Goal: Transaction & Acquisition: Purchase product/service

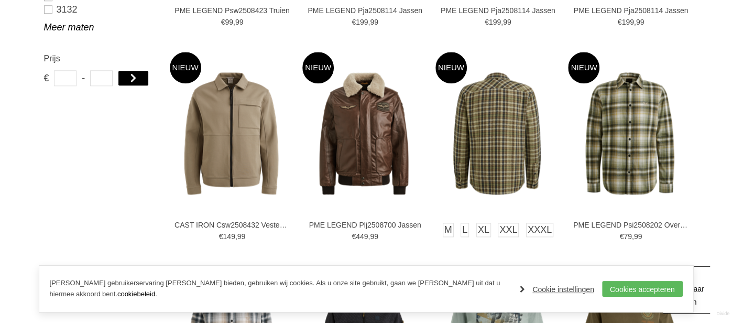
scroll to position [795, 0]
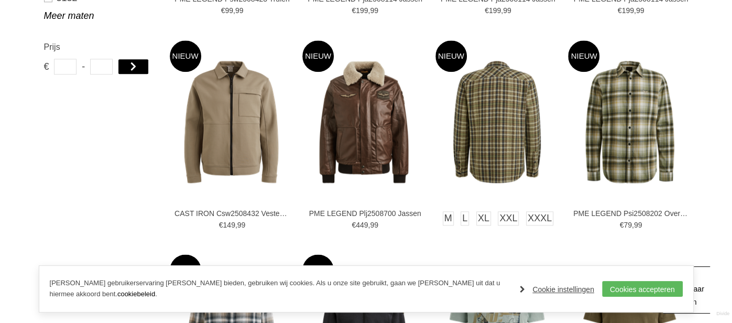
click at [483, 114] on img at bounding box center [496, 121] width 123 height 123
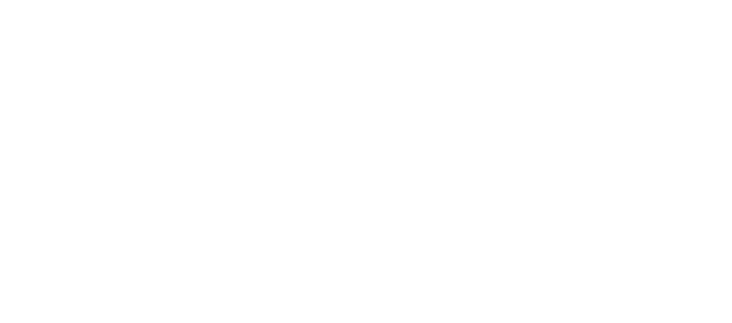
scroll to position [89, 0]
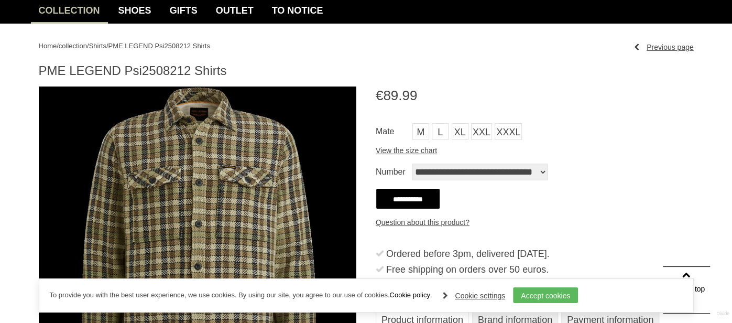
click at [656, 288] on div "To provide you with the best user experience, we use cookies. By using our site…" at bounding box center [366, 295] width 655 height 34
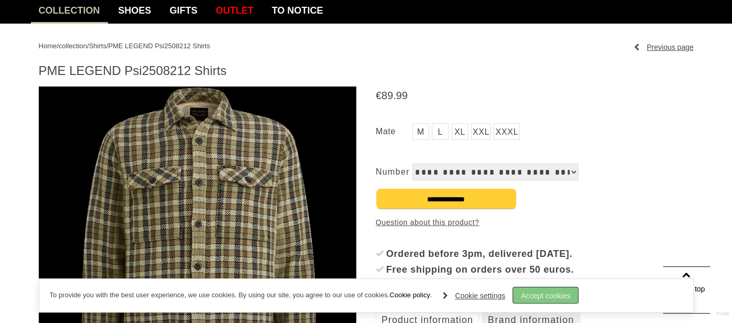
click at [556, 292] on font "Accept cookies" at bounding box center [545, 295] width 49 height 8
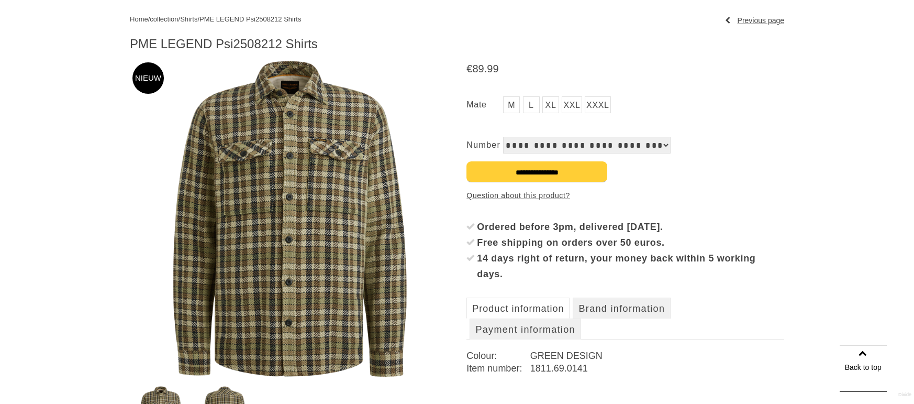
scroll to position [122, 0]
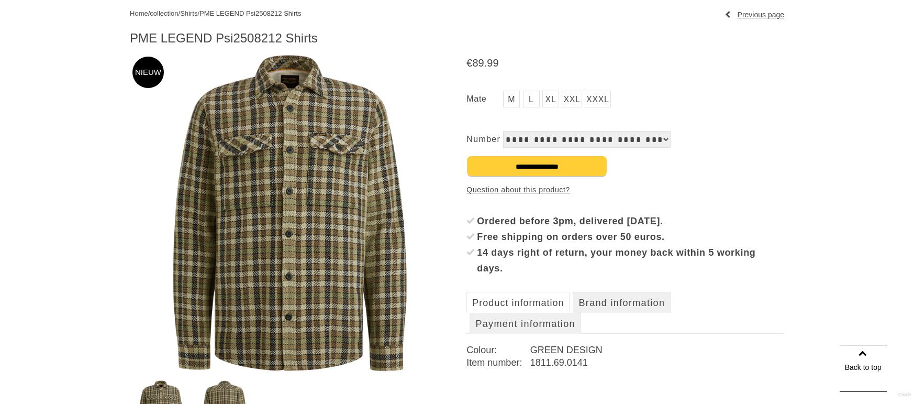
click at [558, 305] on font "Product information" at bounding box center [518, 302] width 92 height 10
click at [558, 304] on font "Product information" at bounding box center [518, 302] width 92 height 10
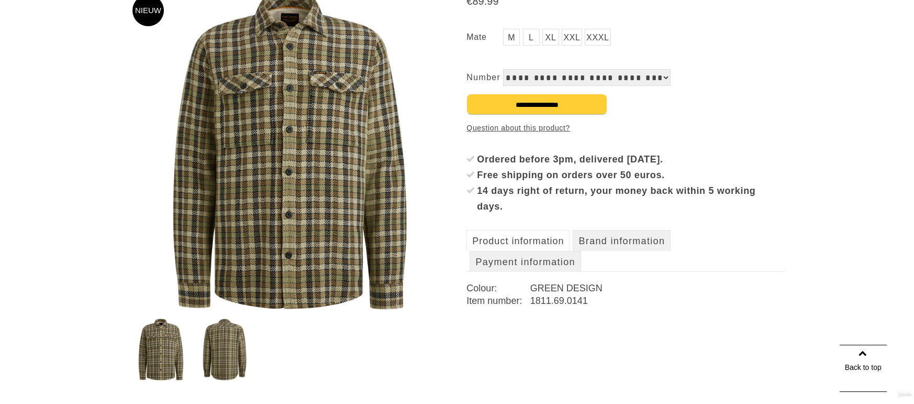
scroll to position [185, 0]
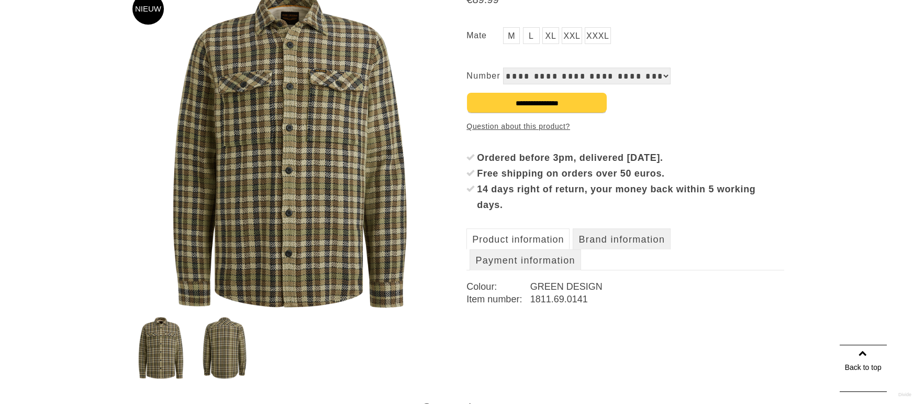
click at [510, 236] on font "Product information" at bounding box center [518, 239] width 92 height 10
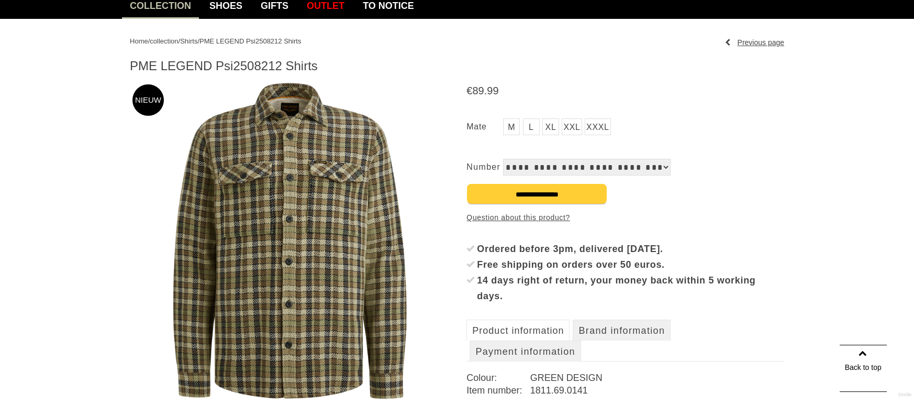
scroll to position [103, 0]
